Goal: Task Accomplishment & Management: Manage account settings

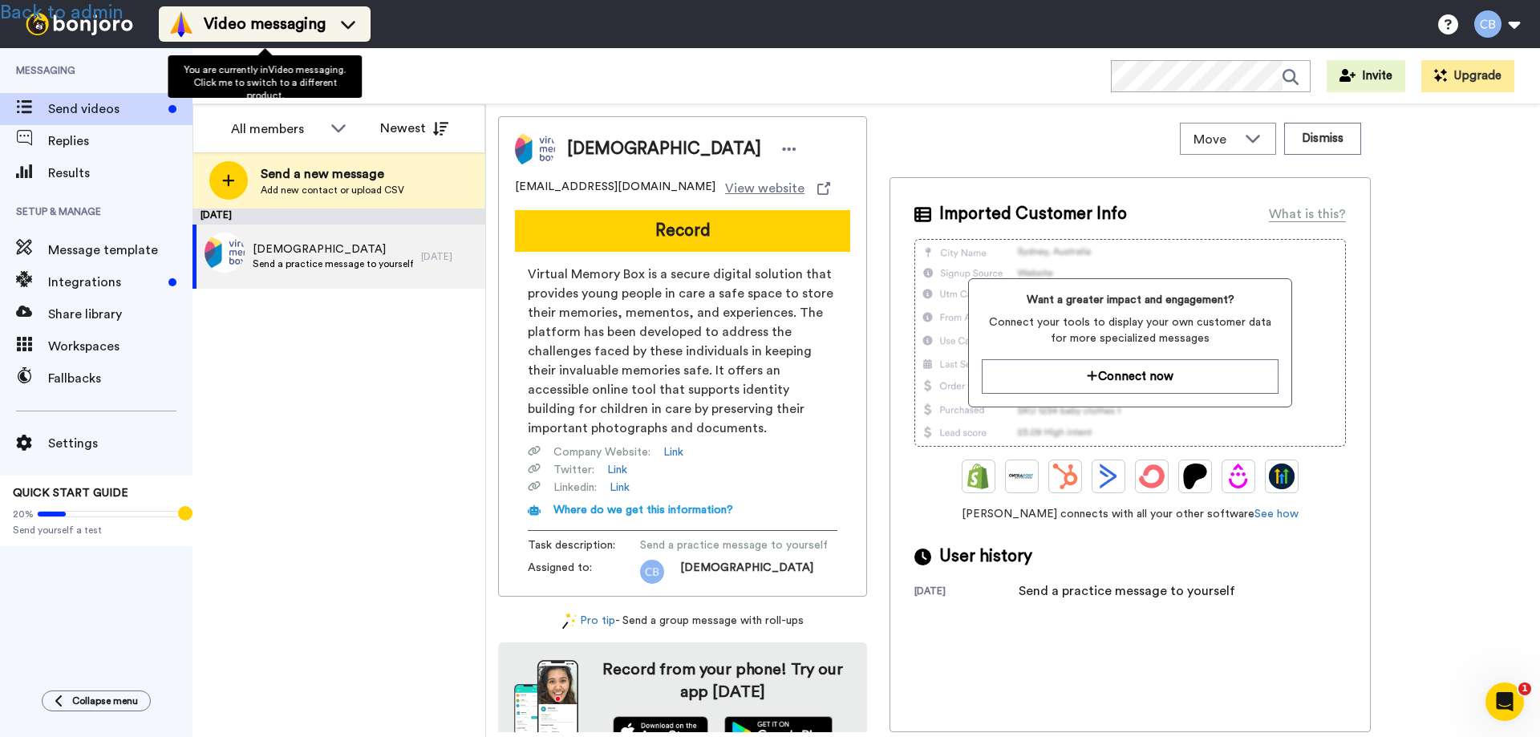
click at [268, 29] on span "Video messaging" at bounding box center [265, 24] width 122 height 22
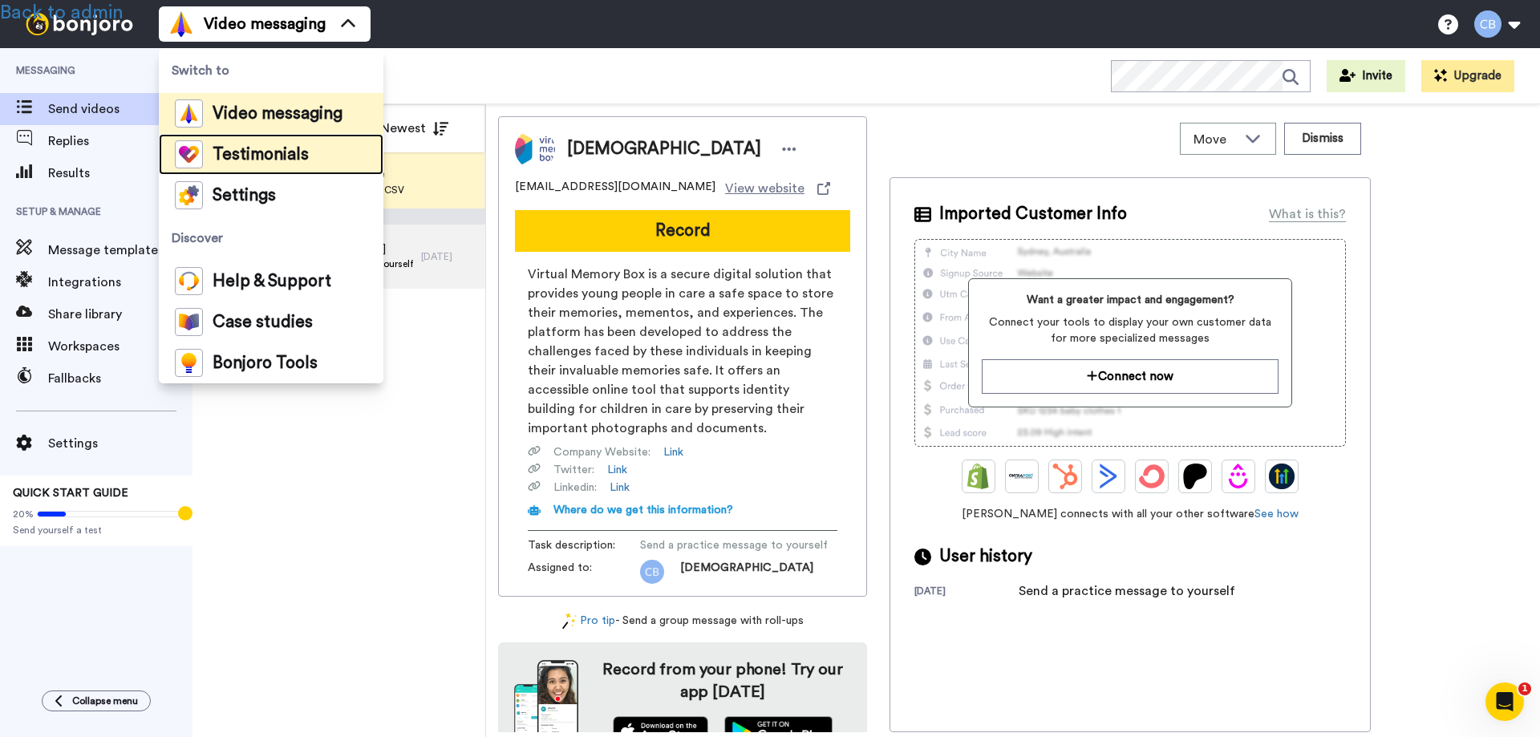
click at [265, 158] on span "Testimonials" at bounding box center [261, 155] width 96 height 16
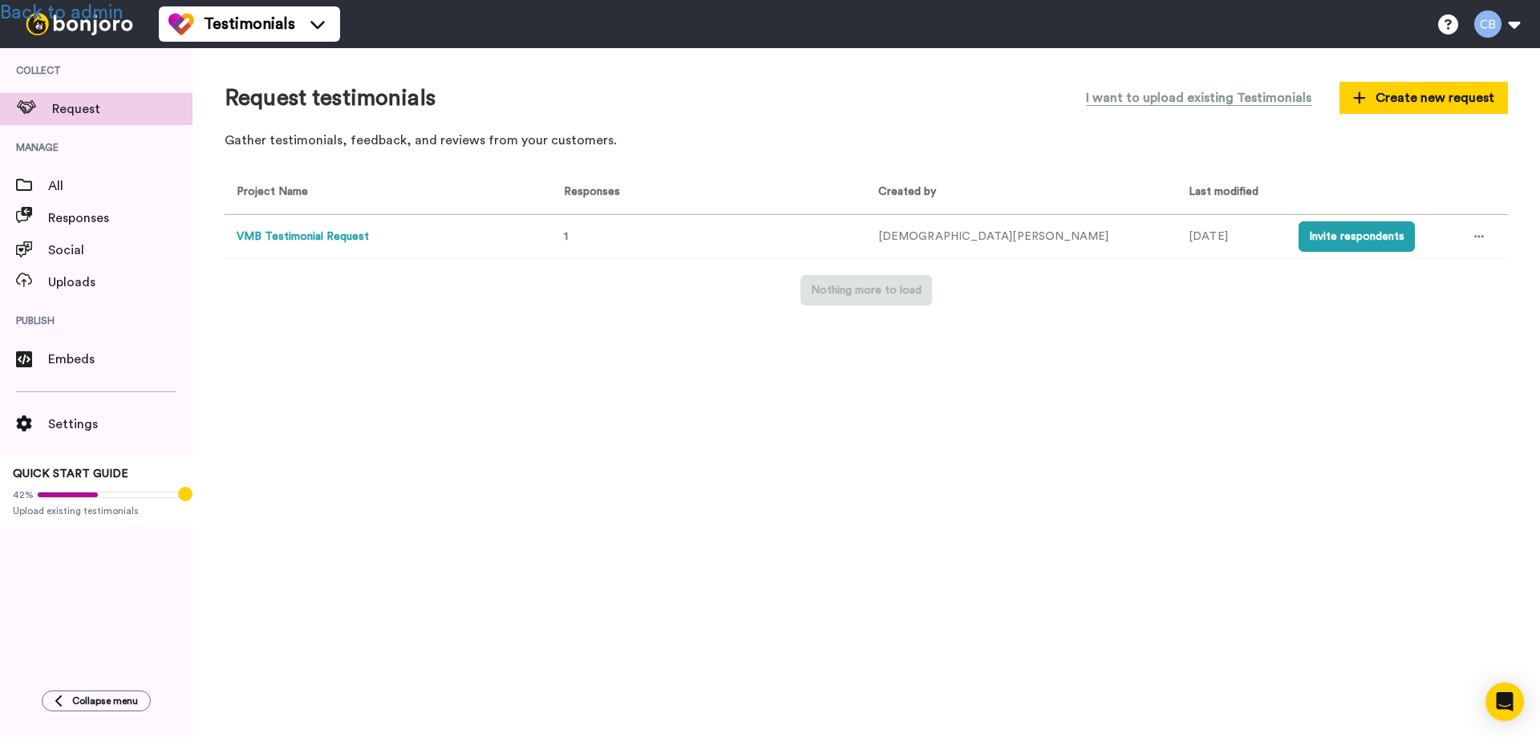
click at [273, 237] on button "VMB Testimonial Request" at bounding box center [303, 237] width 132 height 17
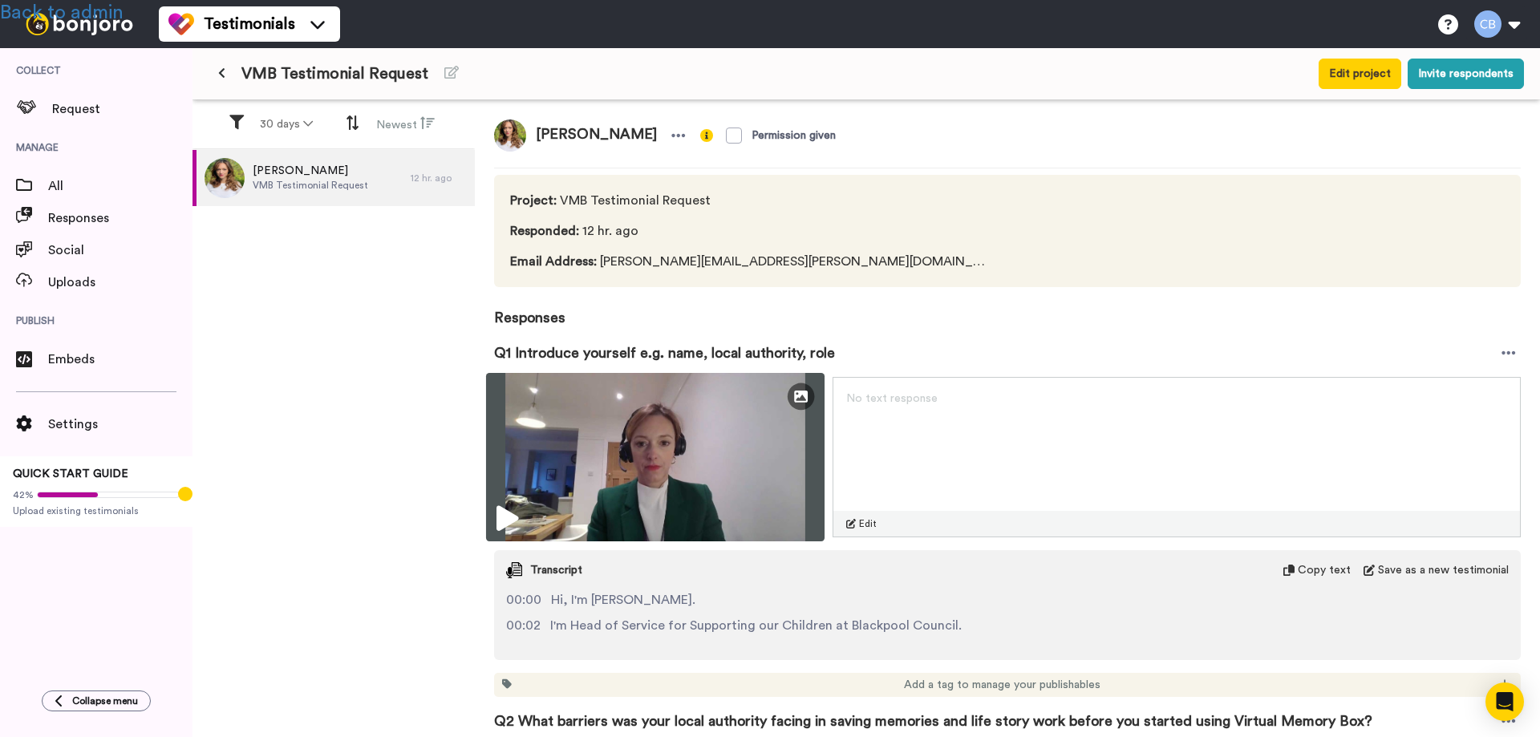
click at [496, 512] on icon at bounding box center [507, 519] width 22 height 26
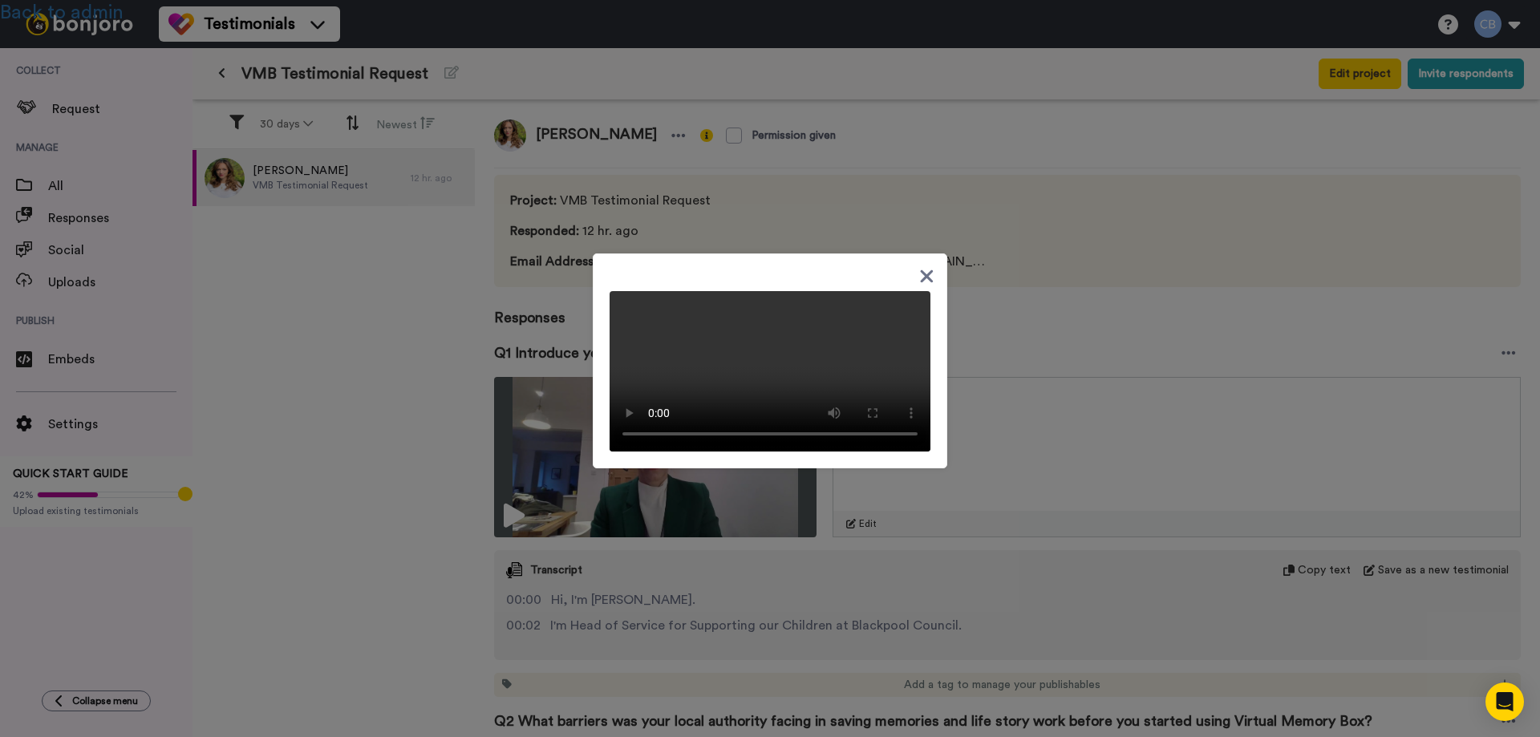
click at [921, 269] on icon at bounding box center [927, 275] width 13 height 13
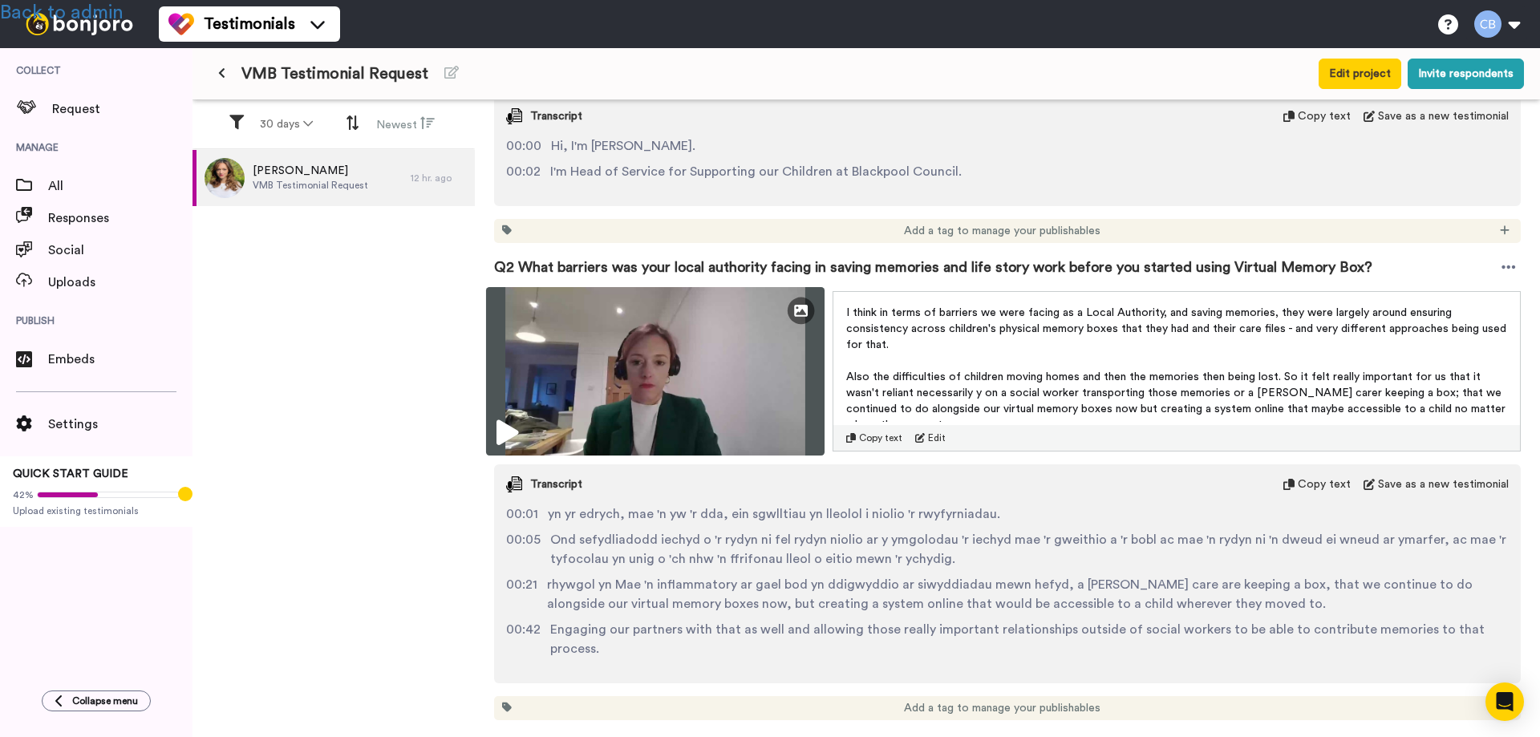
scroll to position [481, 0]
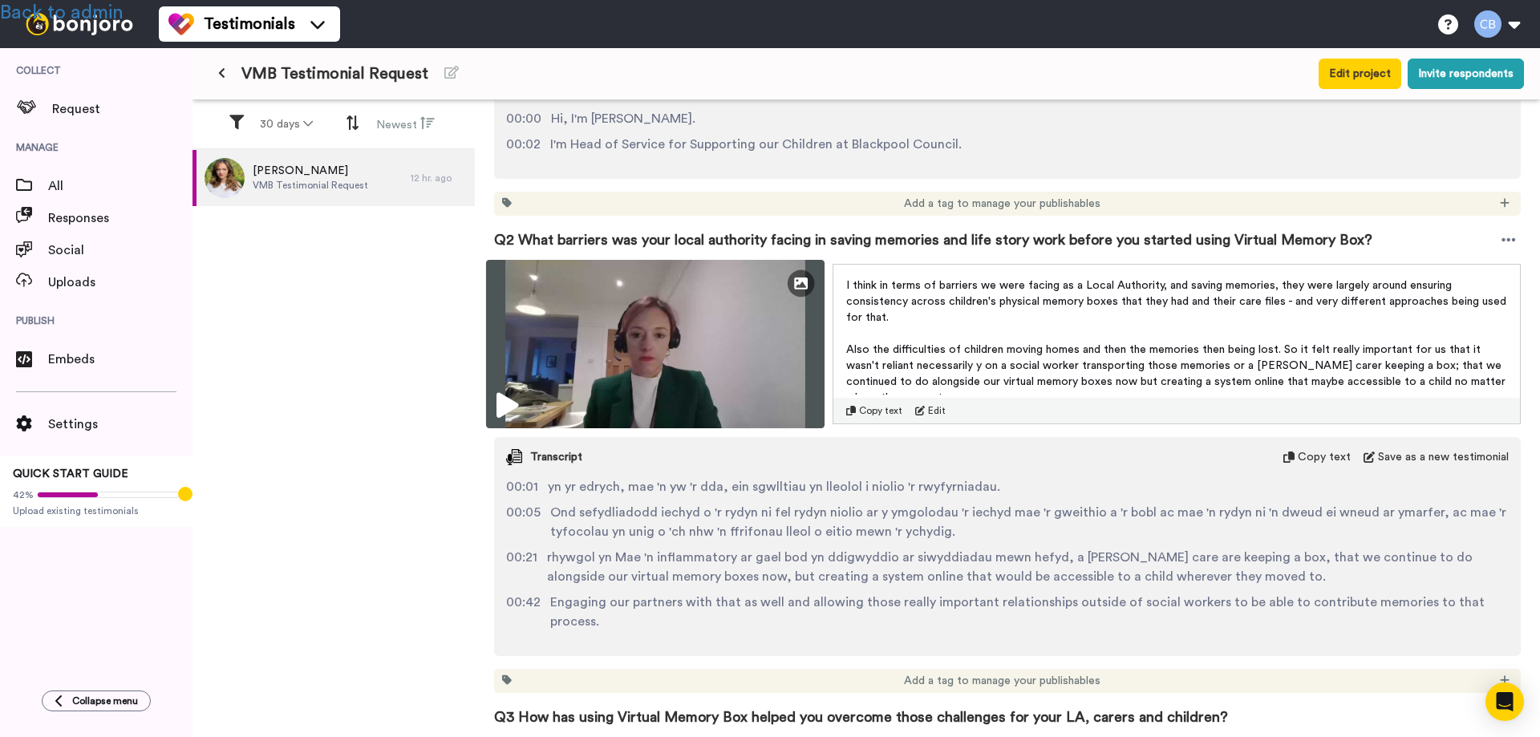
click at [502, 403] on icon at bounding box center [507, 406] width 22 height 26
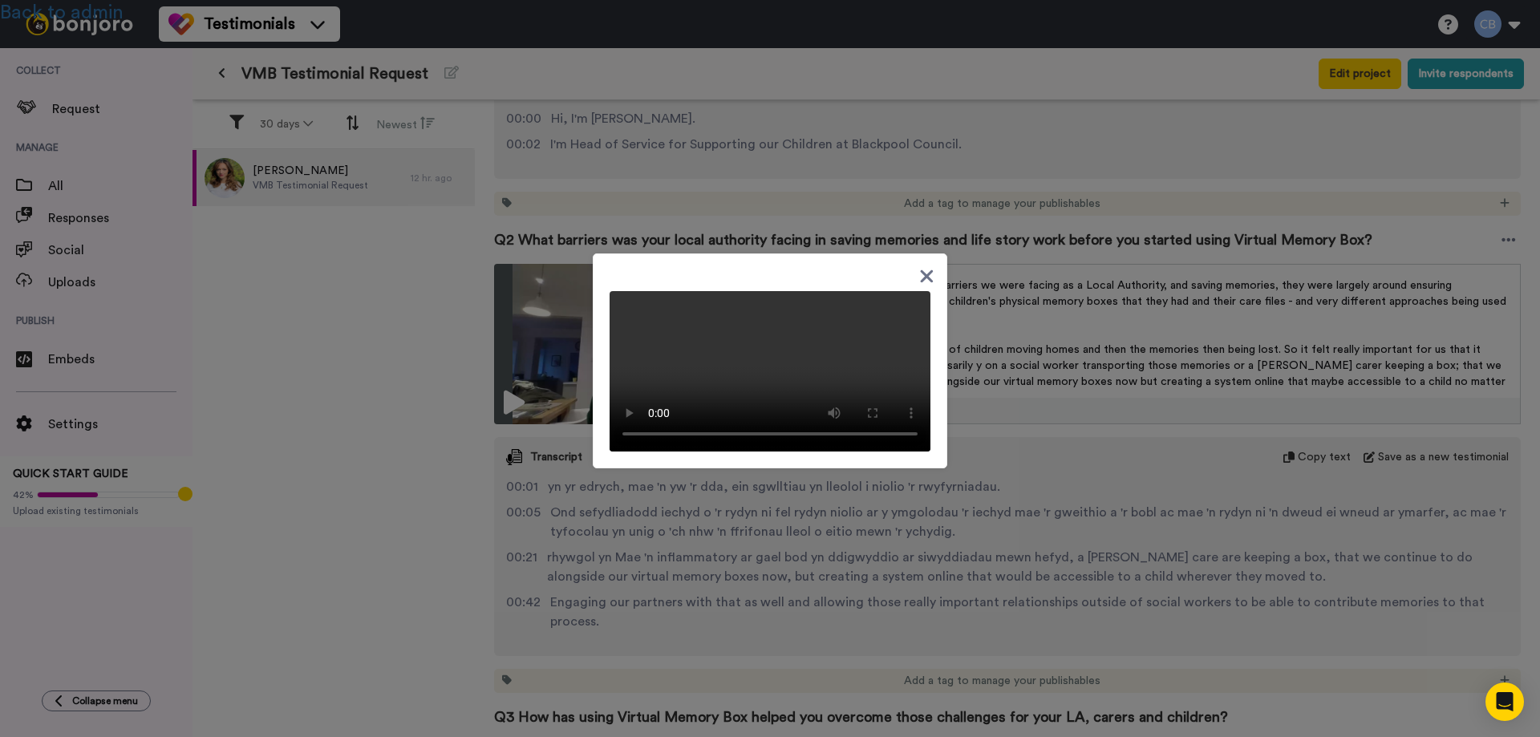
drag, startPoint x: 789, startPoint y: 251, endPoint x: 655, endPoint y: 221, distance: 137.2
click at [655, 221] on div at bounding box center [770, 368] width 1540 height 737
click at [921, 269] on icon at bounding box center [927, 275] width 13 height 13
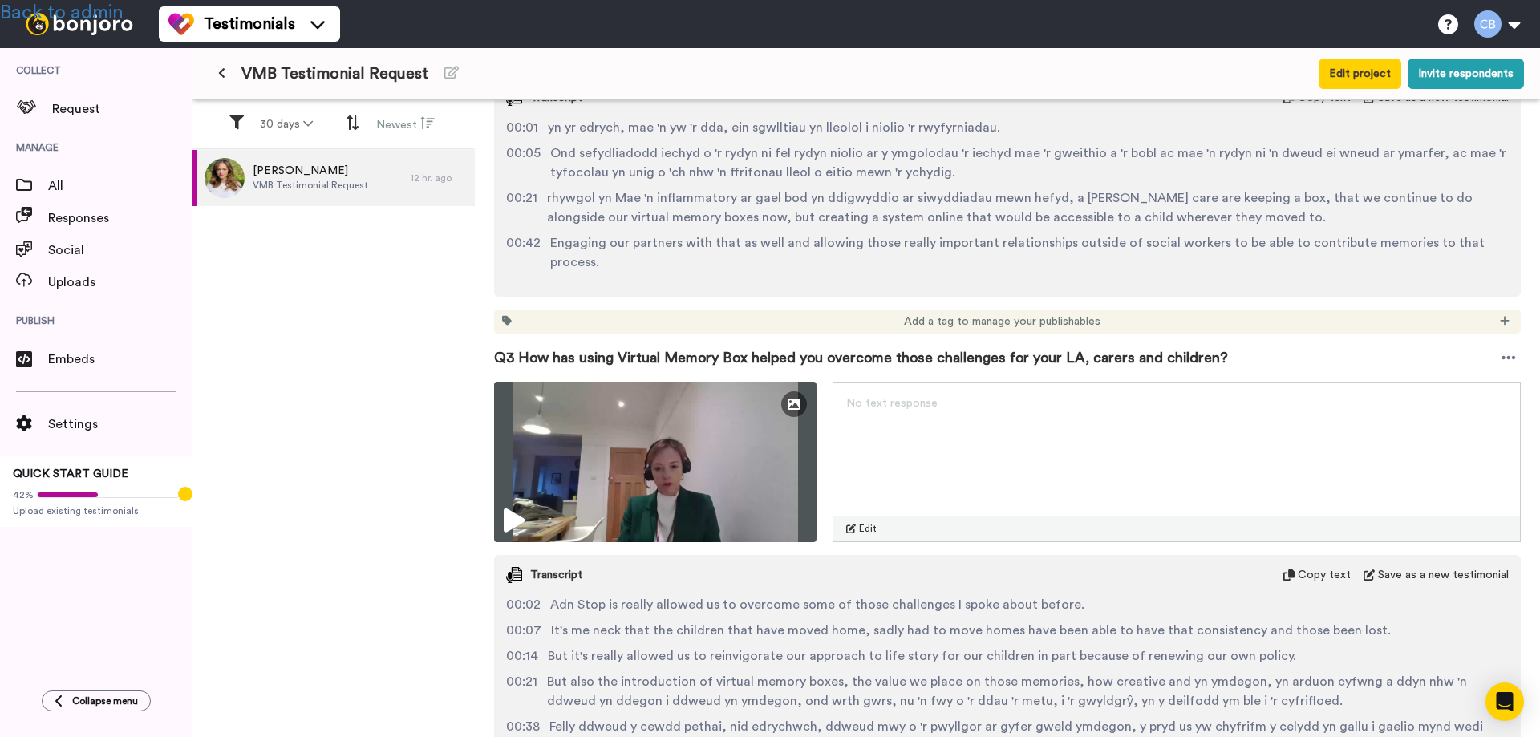
scroll to position [802, 0]
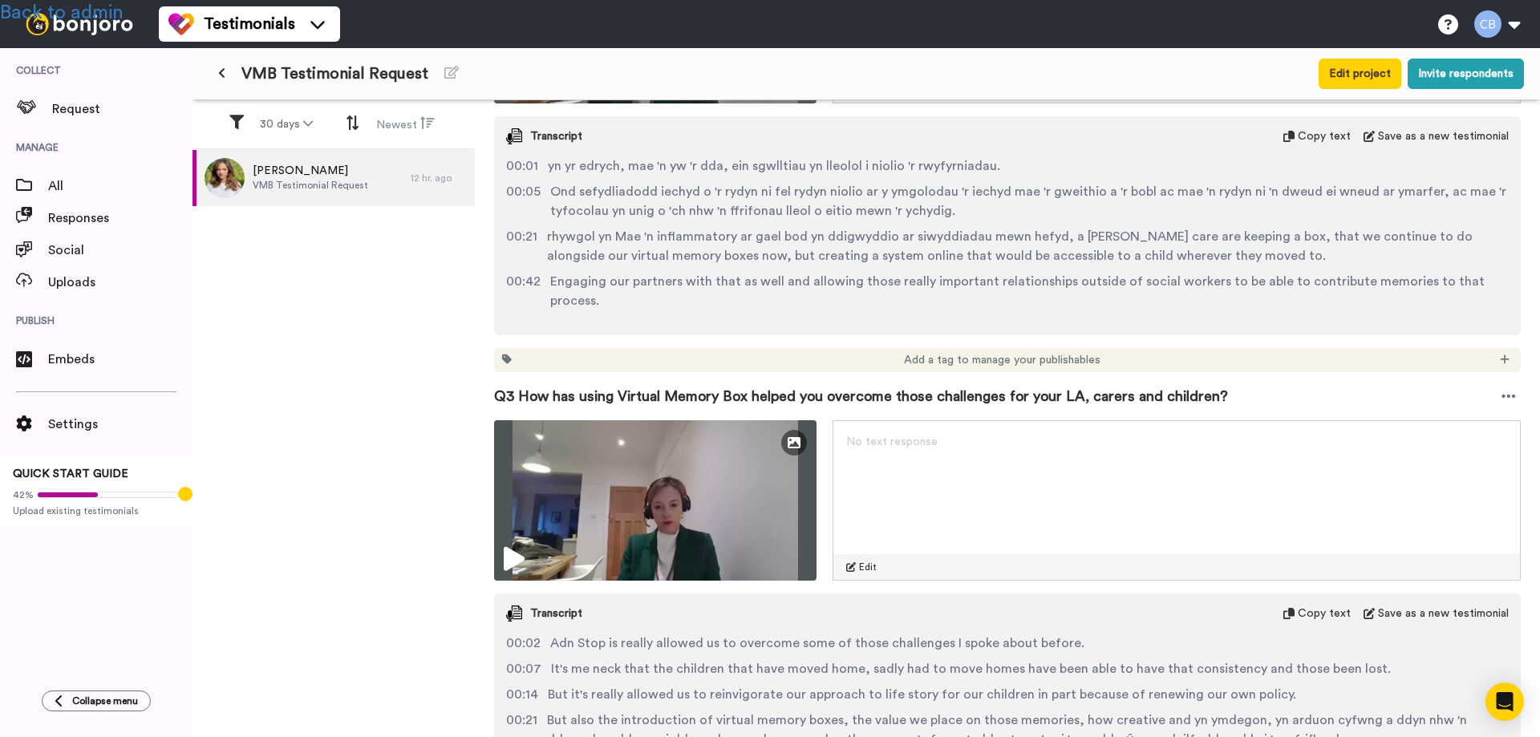
click at [229, 544] on div "Rachel Barnes VMB Testimonial Request 12 hr. ago" at bounding box center [333, 444] width 282 height 589
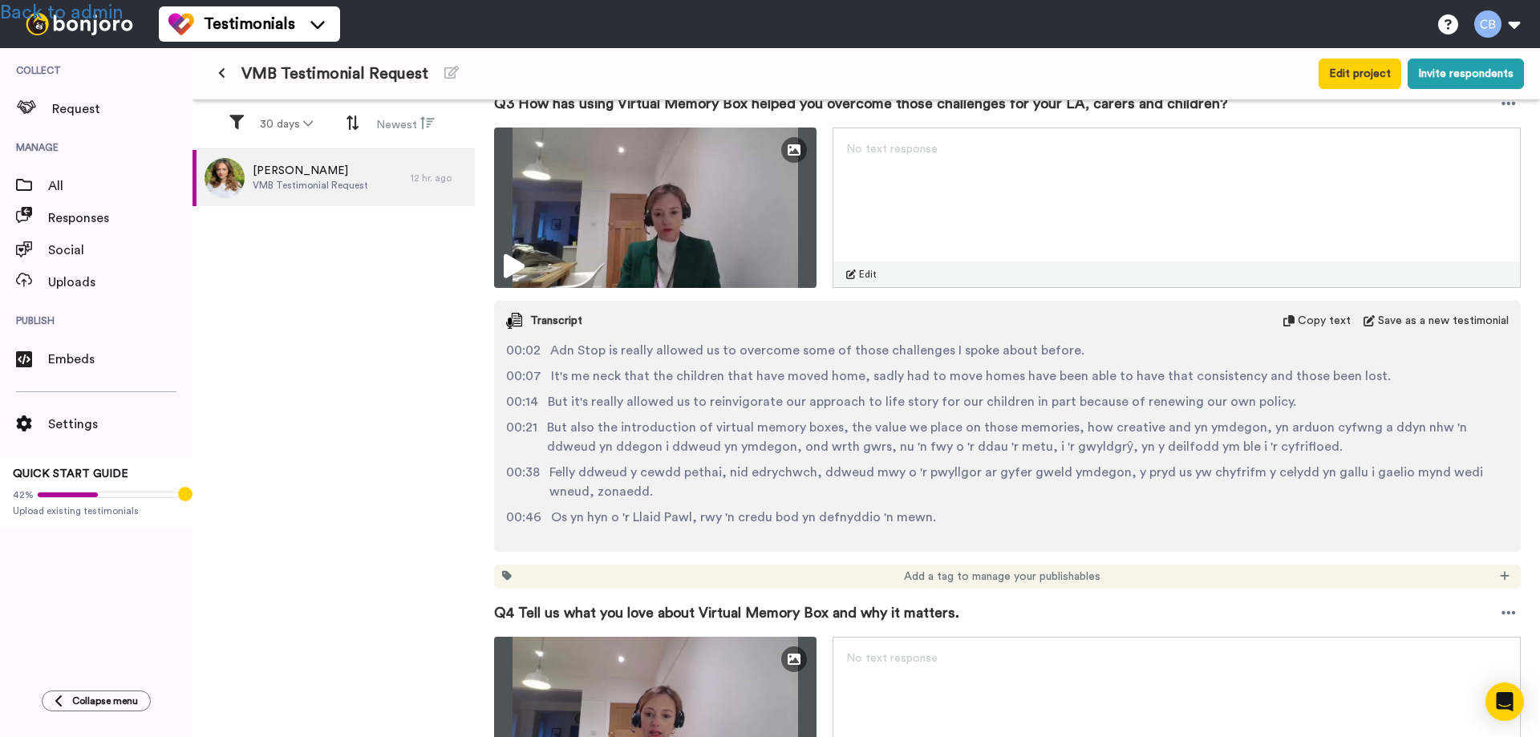
scroll to position [1123, 0]
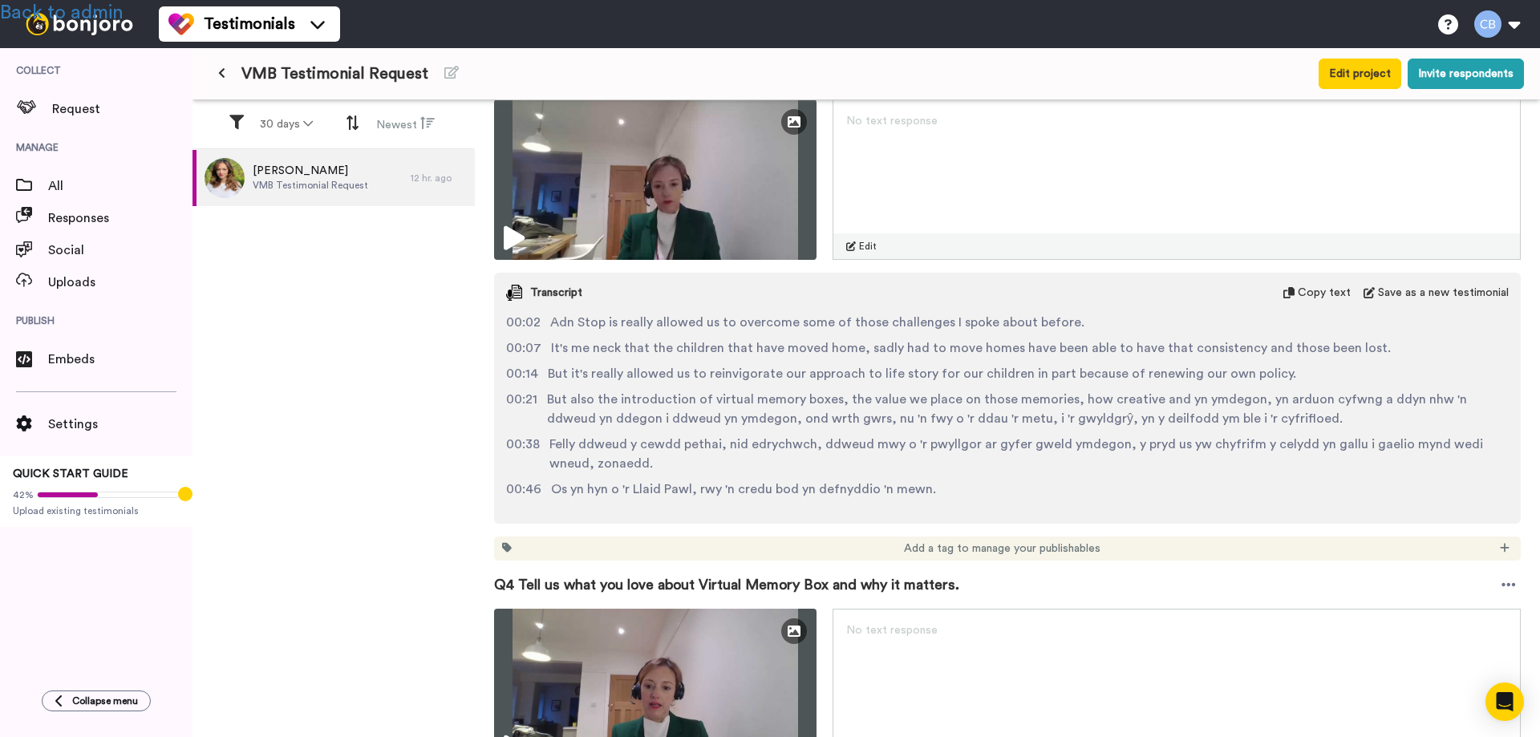
click at [244, 425] on div "Rachel Barnes VMB Testimonial Request 12 hr. ago" at bounding box center [333, 444] width 282 height 589
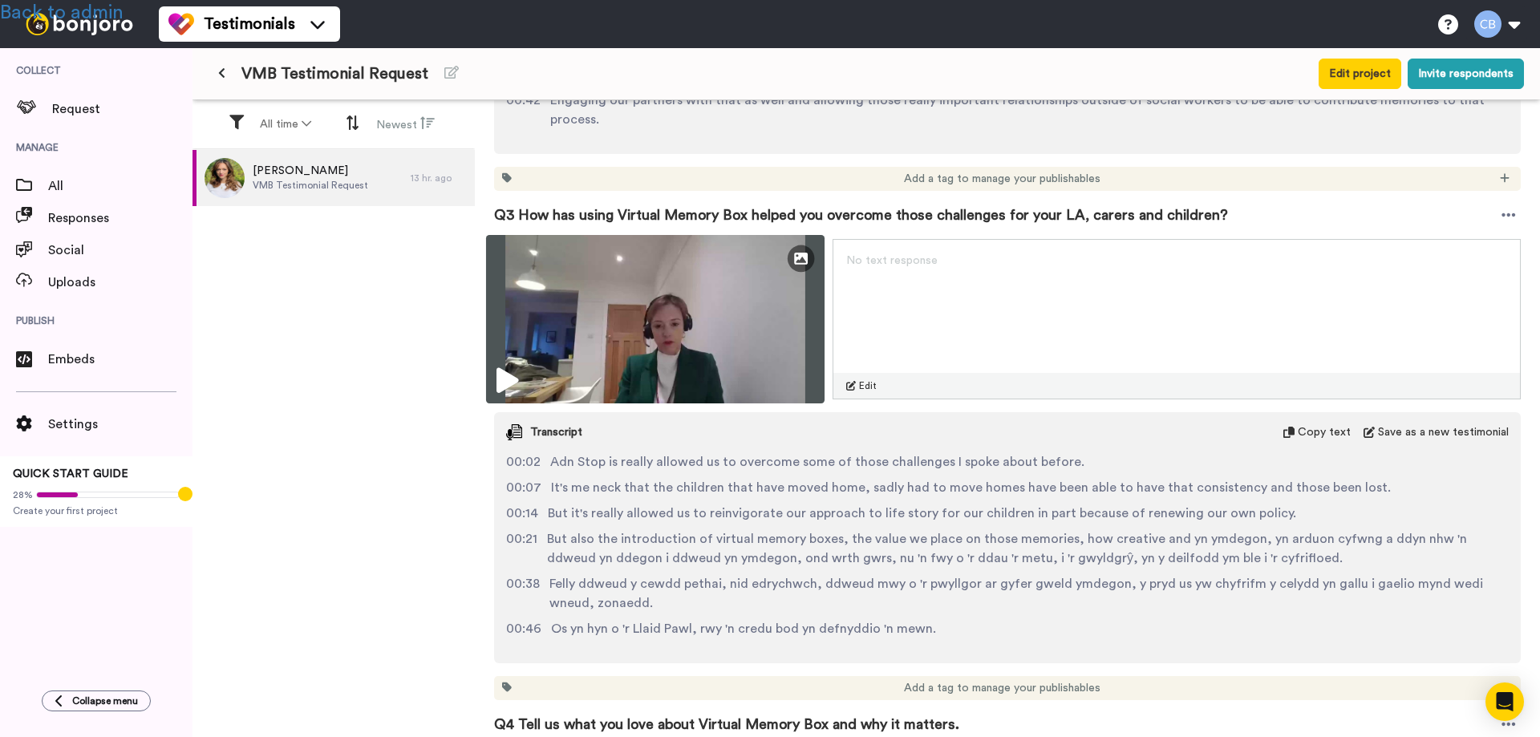
scroll to position [962, 0]
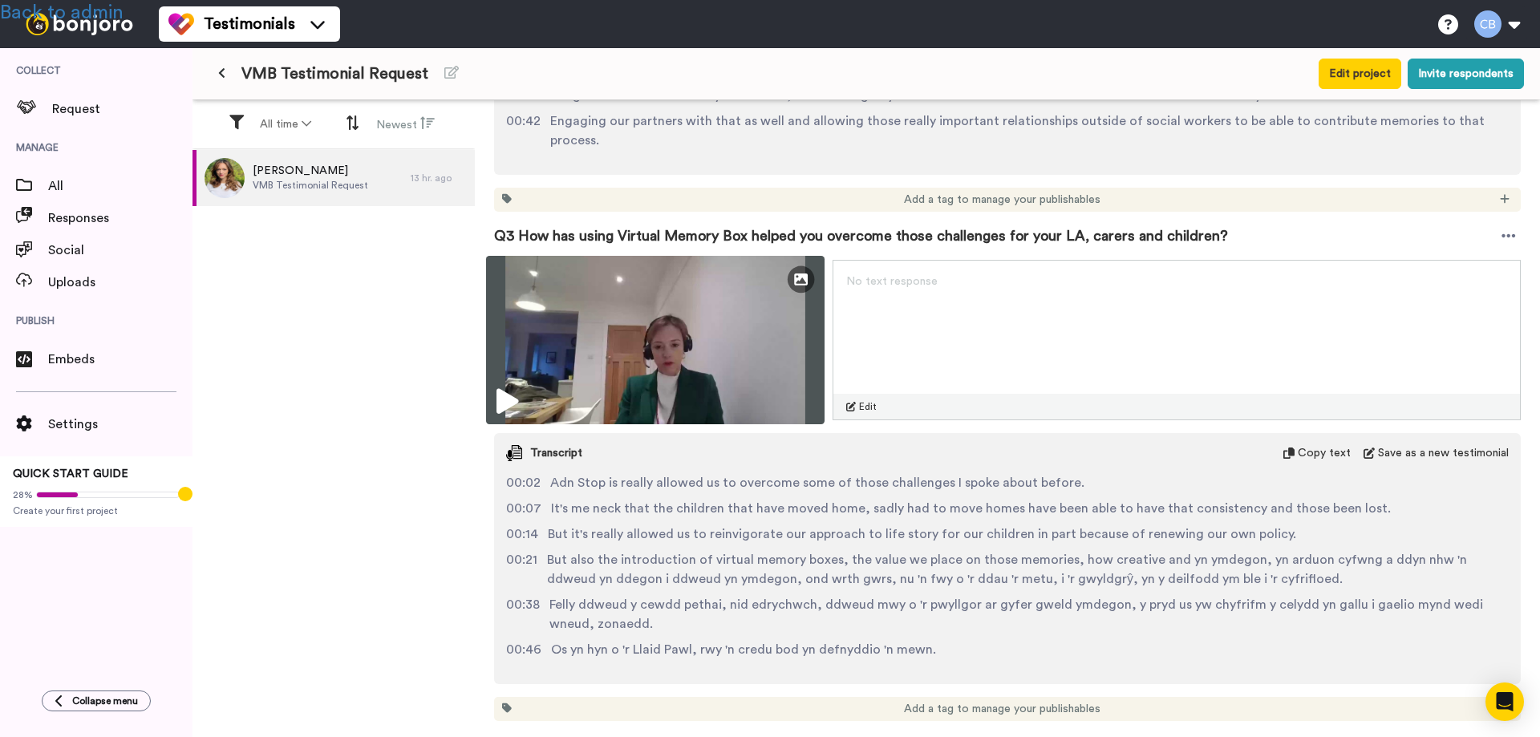
click at [501, 389] on icon at bounding box center [507, 402] width 22 height 26
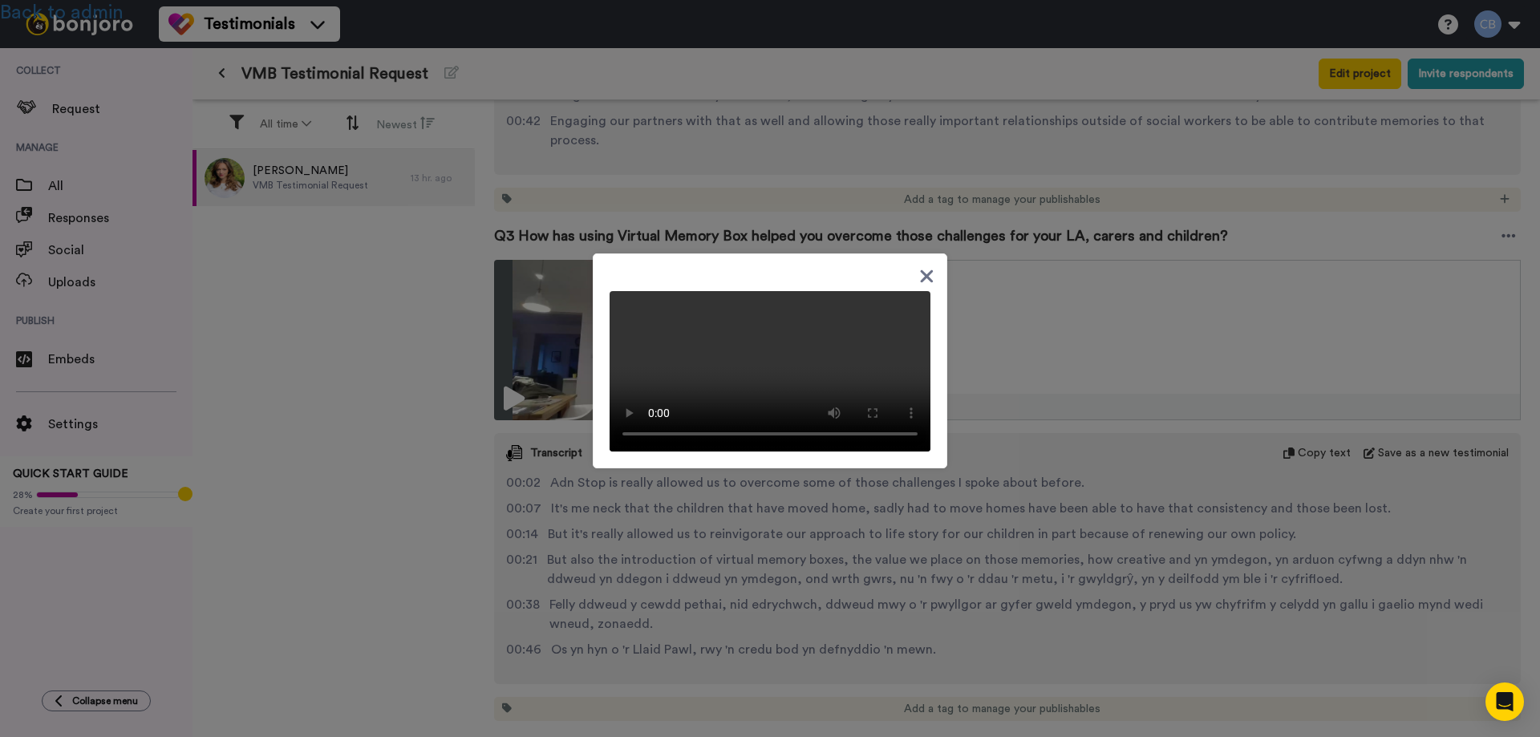
click at [418, 466] on div at bounding box center [770, 368] width 1540 height 737
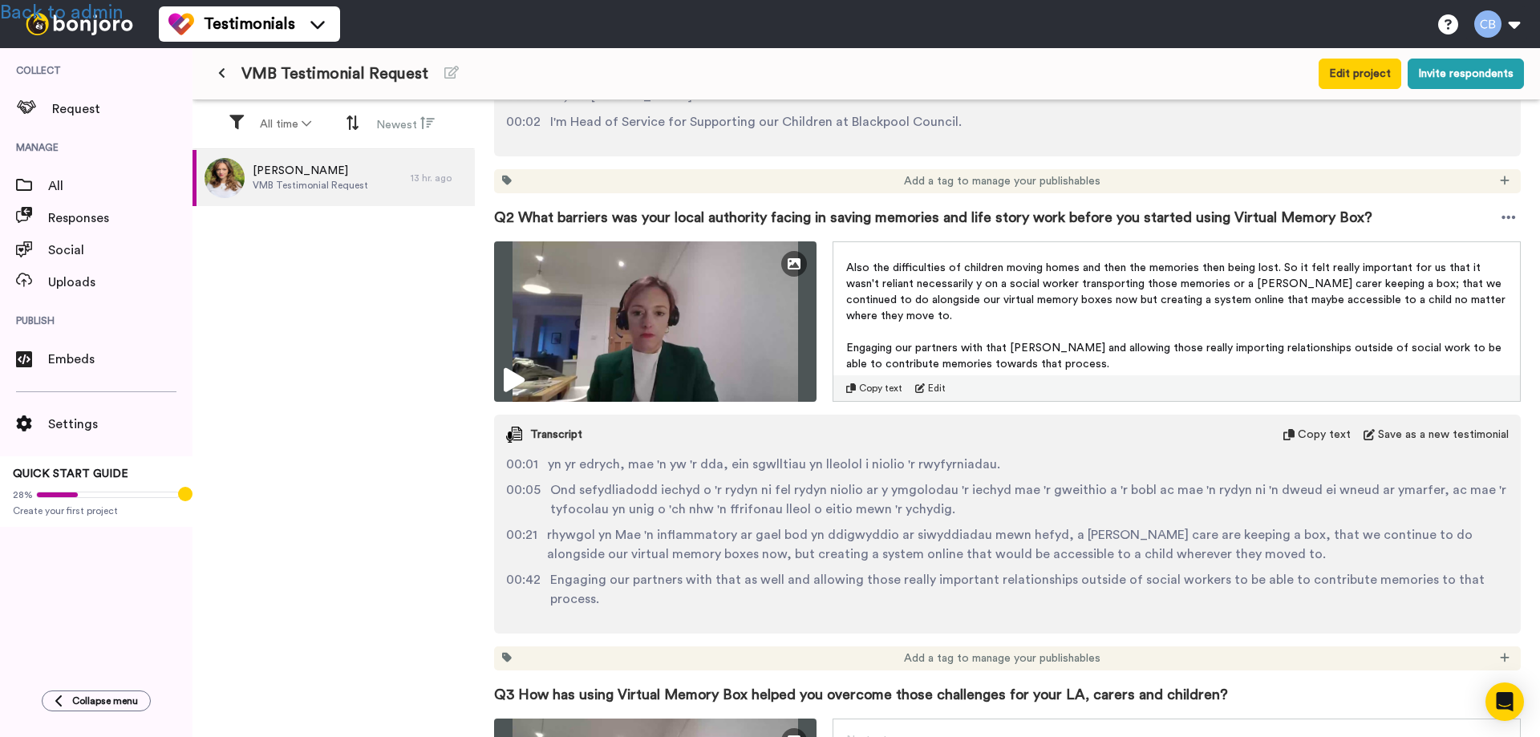
scroll to position [481, 0]
